Goal: Communication & Community: Ask a question

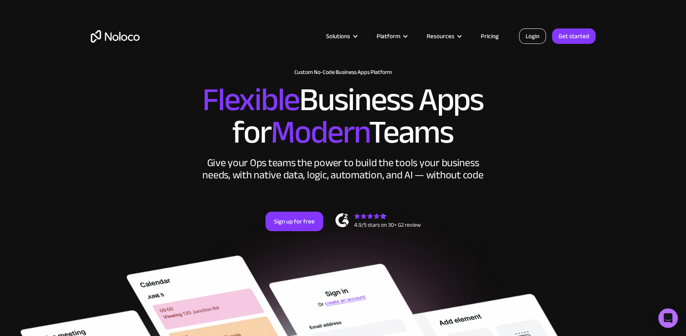
drag, startPoint x: 0, startPoint y: 0, endPoint x: 522, endPoint y: 36, distance: 523.7
click at [522, 36] on link "Login" at bounding box center [532, 35] width 27 height 15
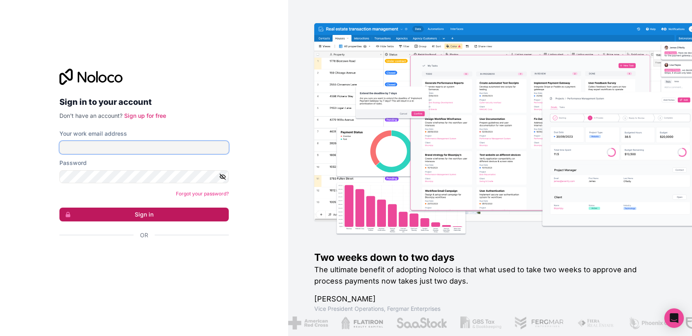
type input "binggoal.co.th@binggoal.net"
click at [156, 217] on button "Sign in" at bounding box center [143, 215] width 169 height 14
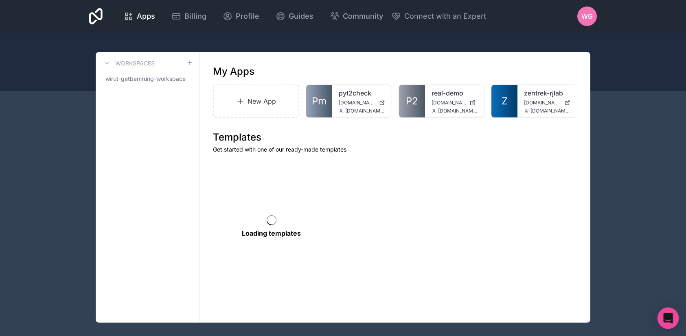
click at [672, 319] on div "Open Intercom Messenger" at bounding box center [668, 319] width 22 height 22
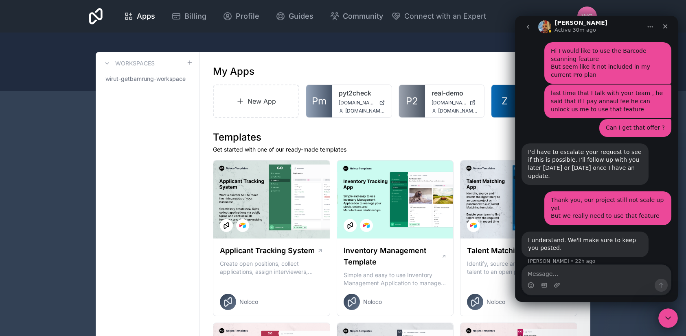
scroll to position [179, 0]
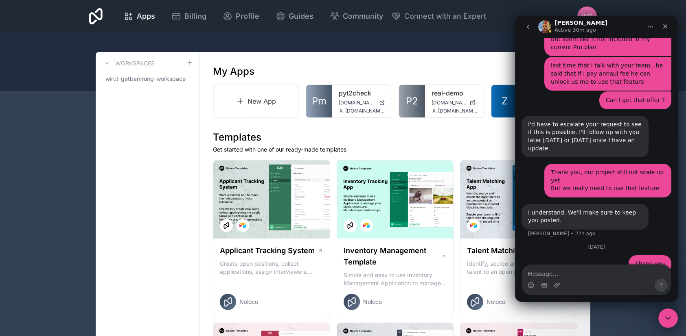
click at [614, 269] on textarea "Message…" at bounding box center [596, 272] width 149 height 14
type textarea "Hi"
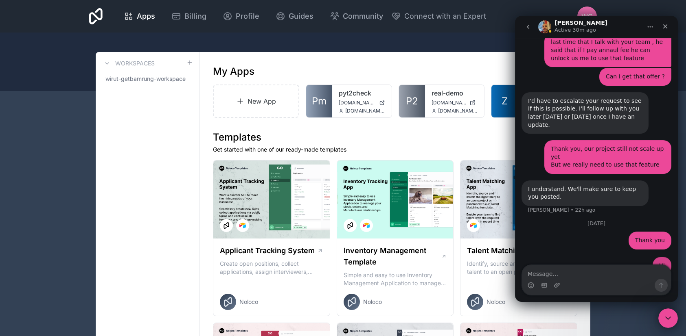
scroll to position [203, 0]
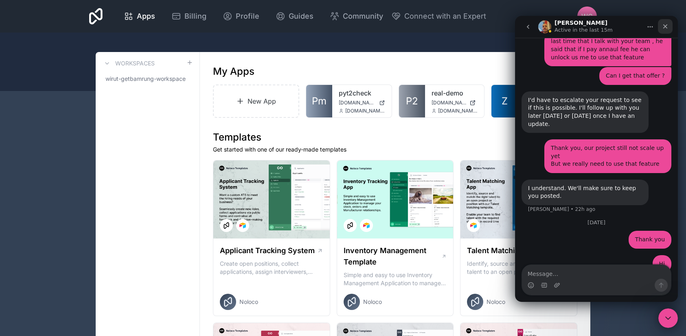
click at [660, 26] on div "Close" at bounding box center [665, 26] width 15 height 15
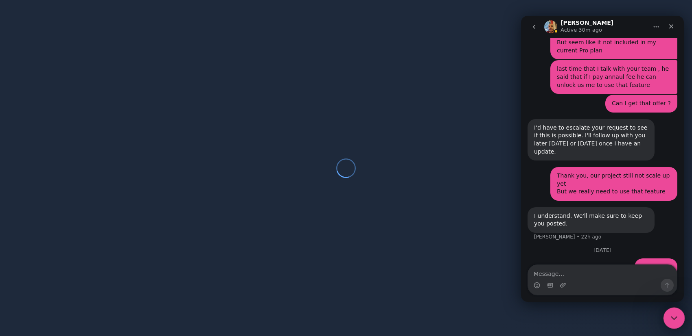
scroll to position [203, 0]
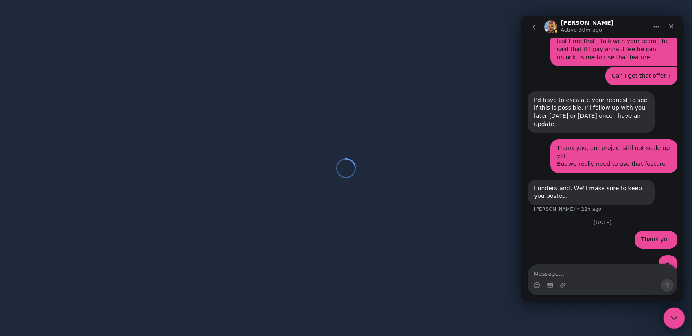
click at [672, 312] on div "Close Intercom Messenger" at bounding box center [673, 318] width 20 height 20
